Goal: Find contact information: Find contact information

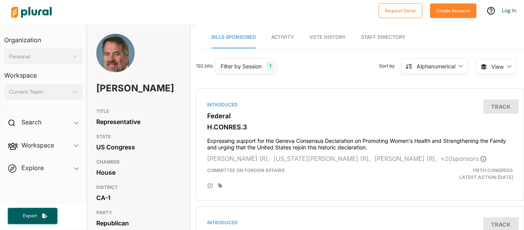
click at [186, 82] on div "Doug LaMalfa" at bounding box center [138, 69] width 103 height 71
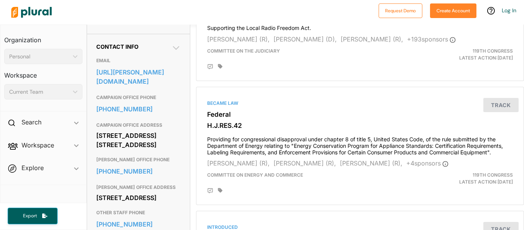
scroll to position [245, 0]
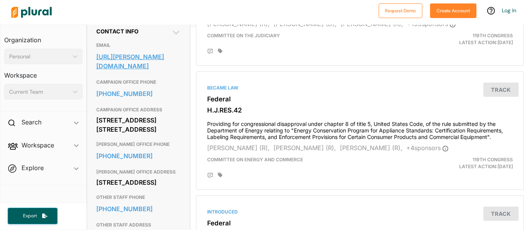
click at [114, 69] on link "https://lamalfa.house.gov/address_authentication?form=/contact" at bounding box center [138, 61] width 84 height 21
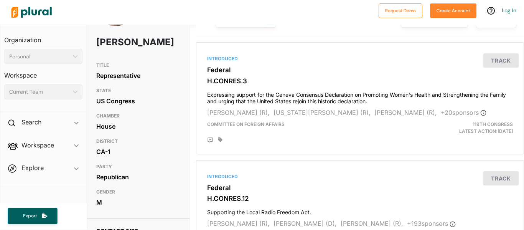
scroll to position [31, 0]
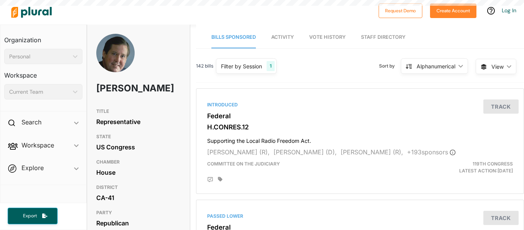
click at [183, 104] on div "[PERSON_NAME]" at bounding box center [138, 69] width 103 height 71
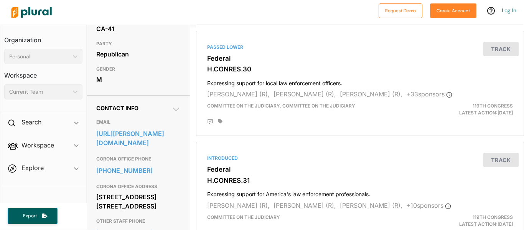
scroll to position [184, 0]
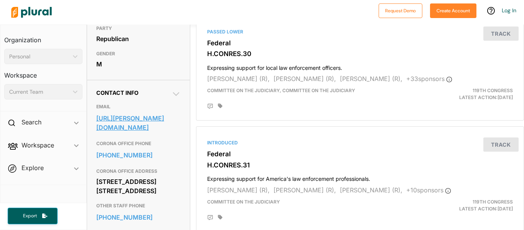
click at [159, 130] on link "[URL][PERSON_NAME][DOMAIN_NAME]" at bounding box center [138, 122] width 84 height 21
click at [141, 72] on div "GENDER [DEMOGRAPHIC_DATA]" at bounding box center [138, 59] width 84 height 25
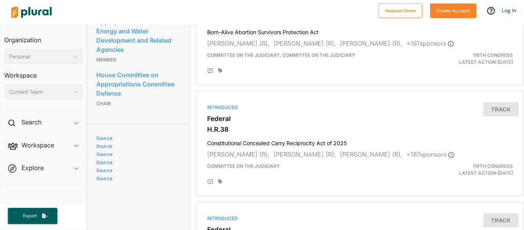
scroll to position [797, 0]
